Goal: Transaction & Acquisition: Purchase product/service

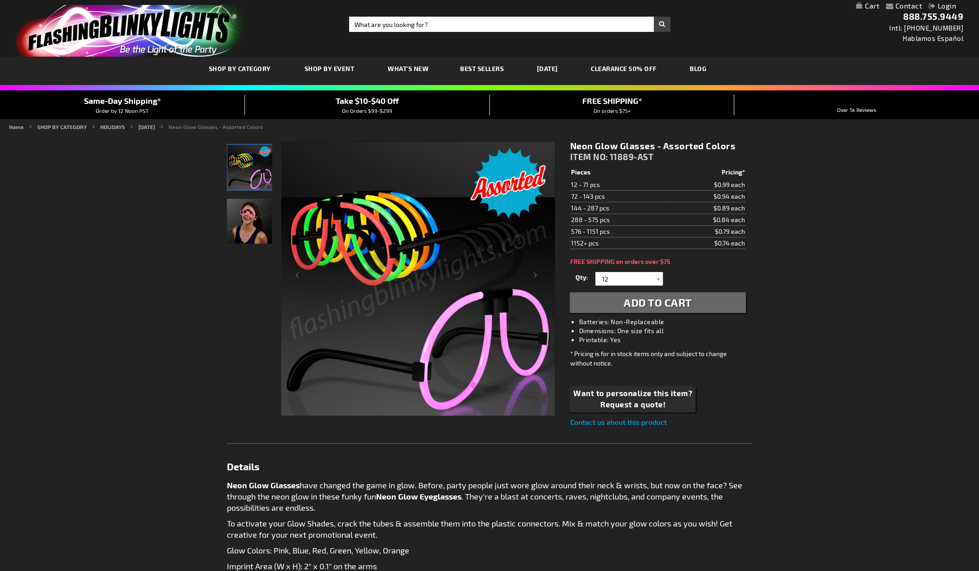
click at [255, 220] on img "Female displaying Light Up Neon Glow Glasses" at bounding box center [249, 221] width 45 height 45
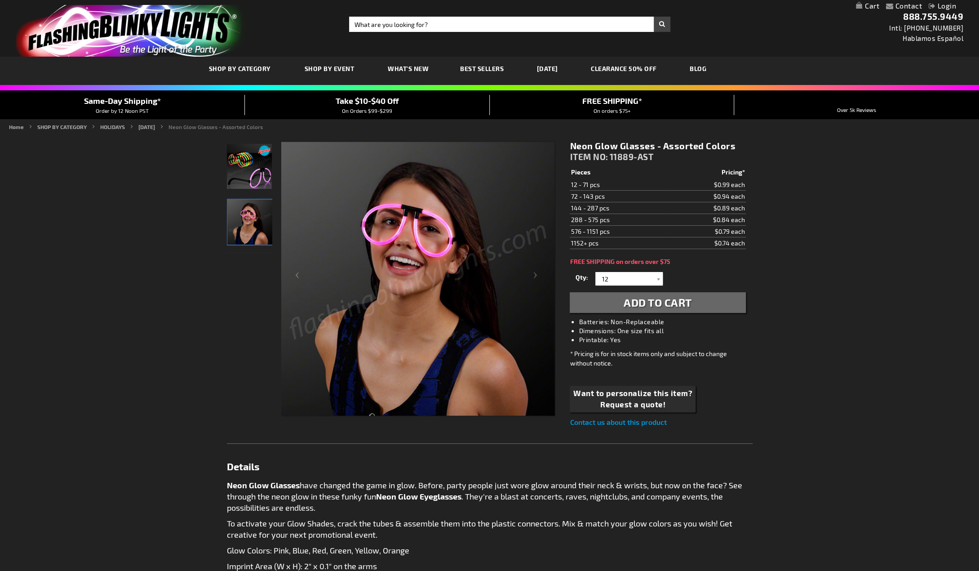
click at [254, 177] on img "Assorted Colors Light Up Neon Glow Glasses" at bounding box center [249, 166] width 45 height 45
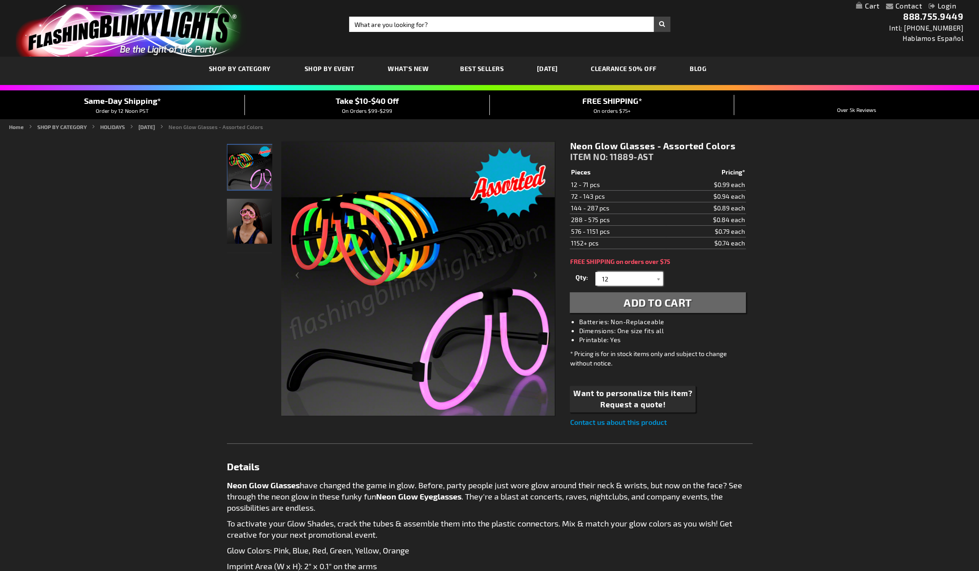
drag, startPoint x: 601, startPoint y: 272, endPoint x: 572, endPoint y: 267, distance: 29.4
click at [583, 270] on div "Qty 12 24 36 48 60 72 84 96 108 120 132 144 156 168 180 192 204 216 228 240" at bounding box center [658, 279] width 176 height 18
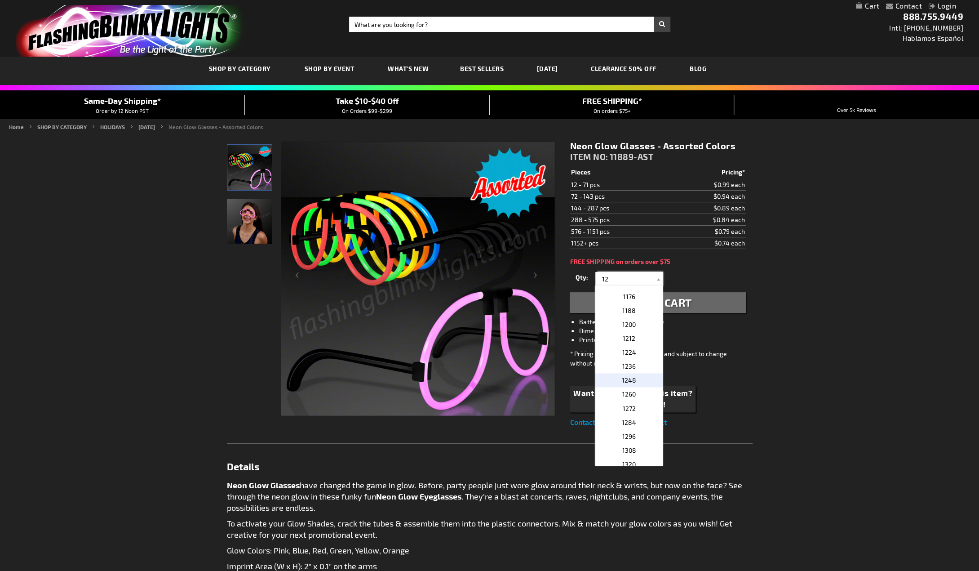
scroll to position [1349, 0]
click at [633, 322] on p "1200" at bounding box center [629, 323] width 67 height 14
type input "1200"
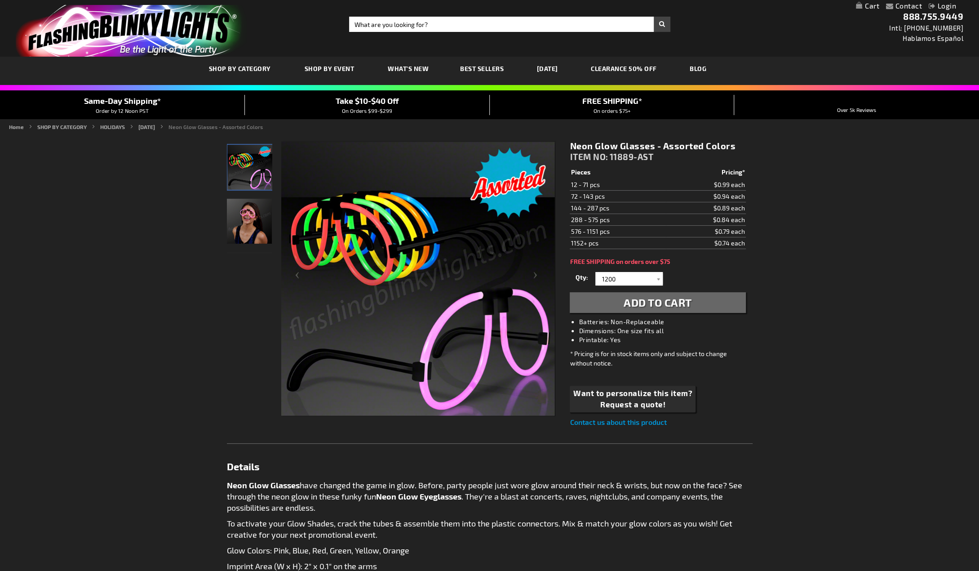
click at [800, 331] on div "Contact Compare Products Login Skip to Content My Cart My Cart Close You have n…" at bounding box center [489, 525] width 979 height 1051
click at [688, 298] on span "Add to Cart" at bounding box center [658, 302] width 68 height 13
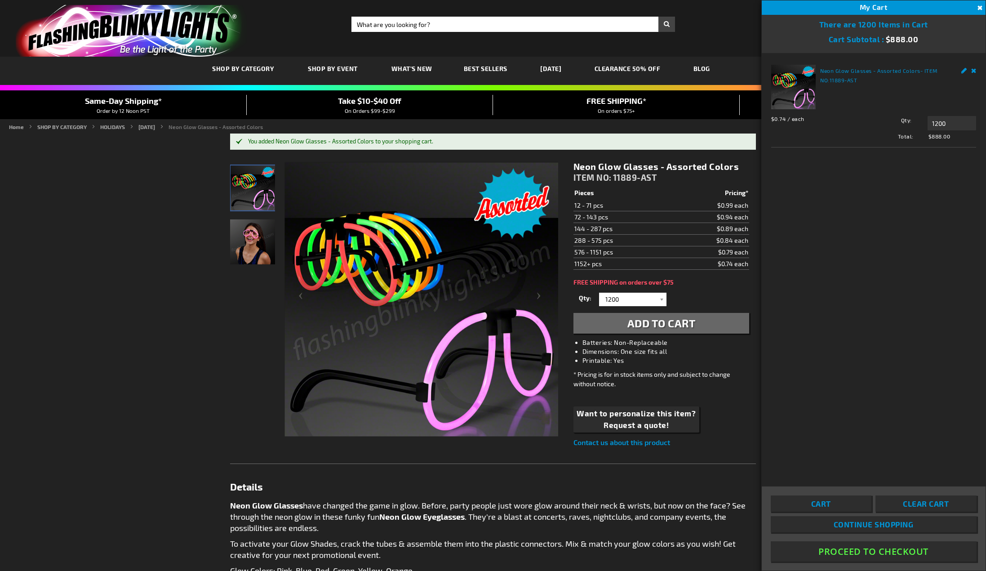
click at [864, 552] on button "Proceed To Checkout" at bounding box center [874, 551] width 206 height 20
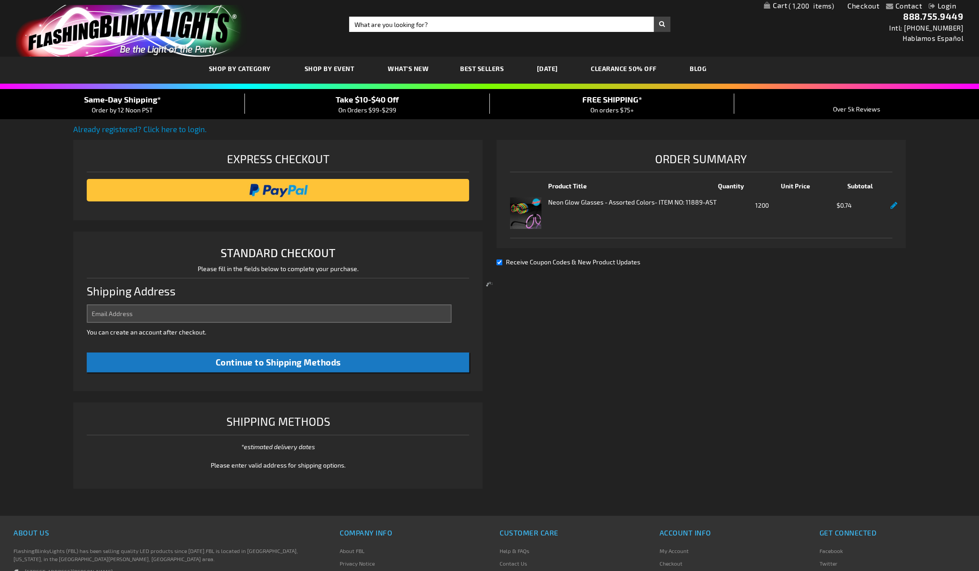
select select "US"
